Goal: Transaction & Acquisition: Subscribe to service/newsletter

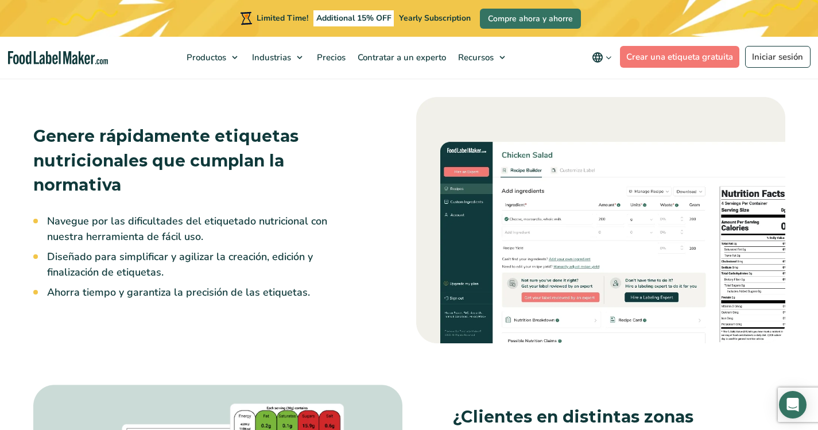
scroll to position [987, 0]
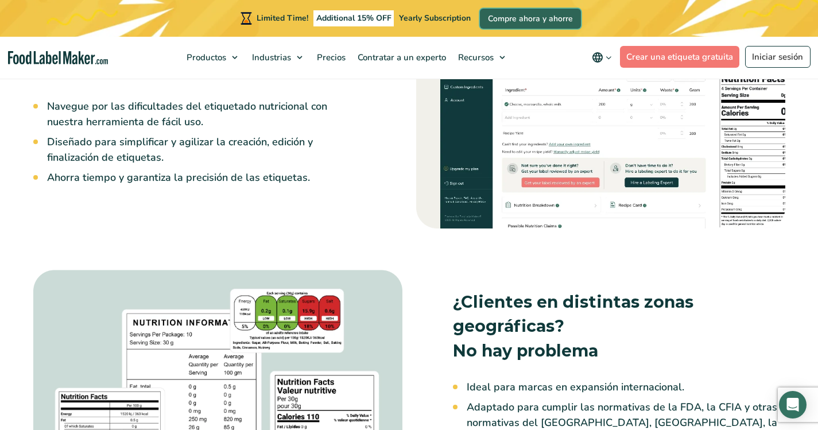
click at [527, 15] on link "Compre ahora y ahorre" at bounding box center [530, 19] width 101 height 20
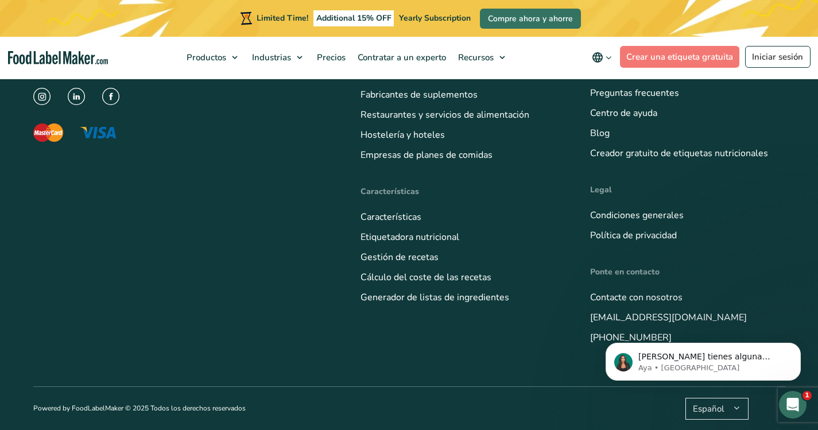
drag, startPoint x: 606, startPoint y: 415, endPoint x: 606, endPoint y: 402, distance: 13.8
click at [606, 19] on link "Precios" at bounding box center [605, 12] width 30 height 13
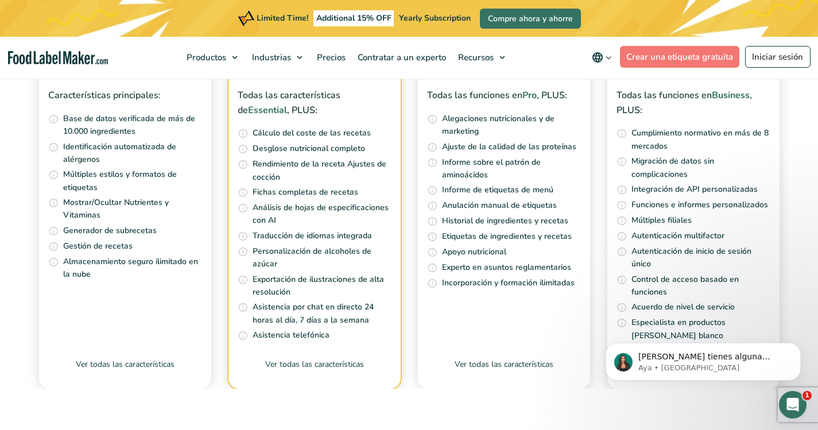
scroll to position [4426, 0]
